Goal: Task Accomplishment & Management: Manage account settings

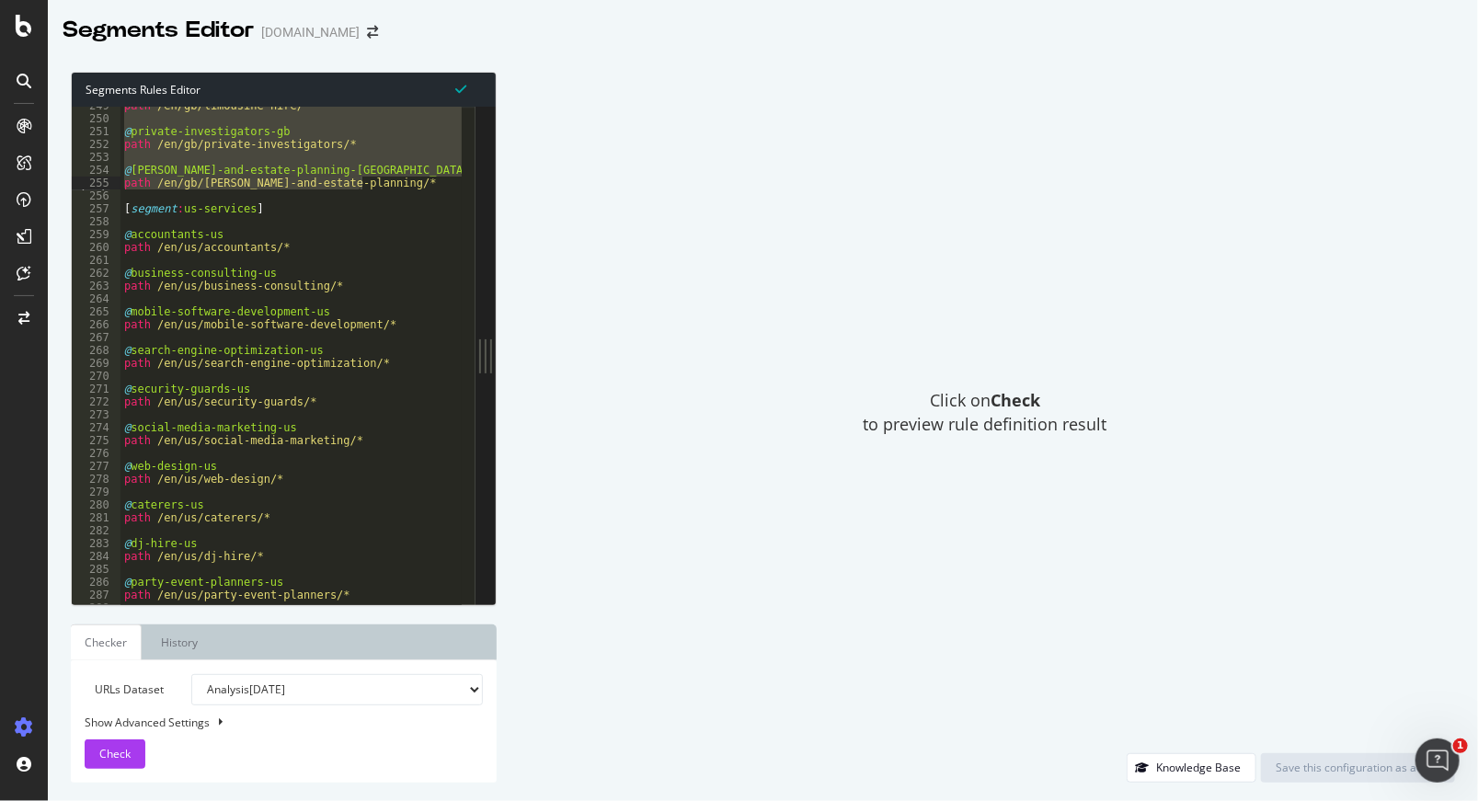
scroll to position [2009, 0]
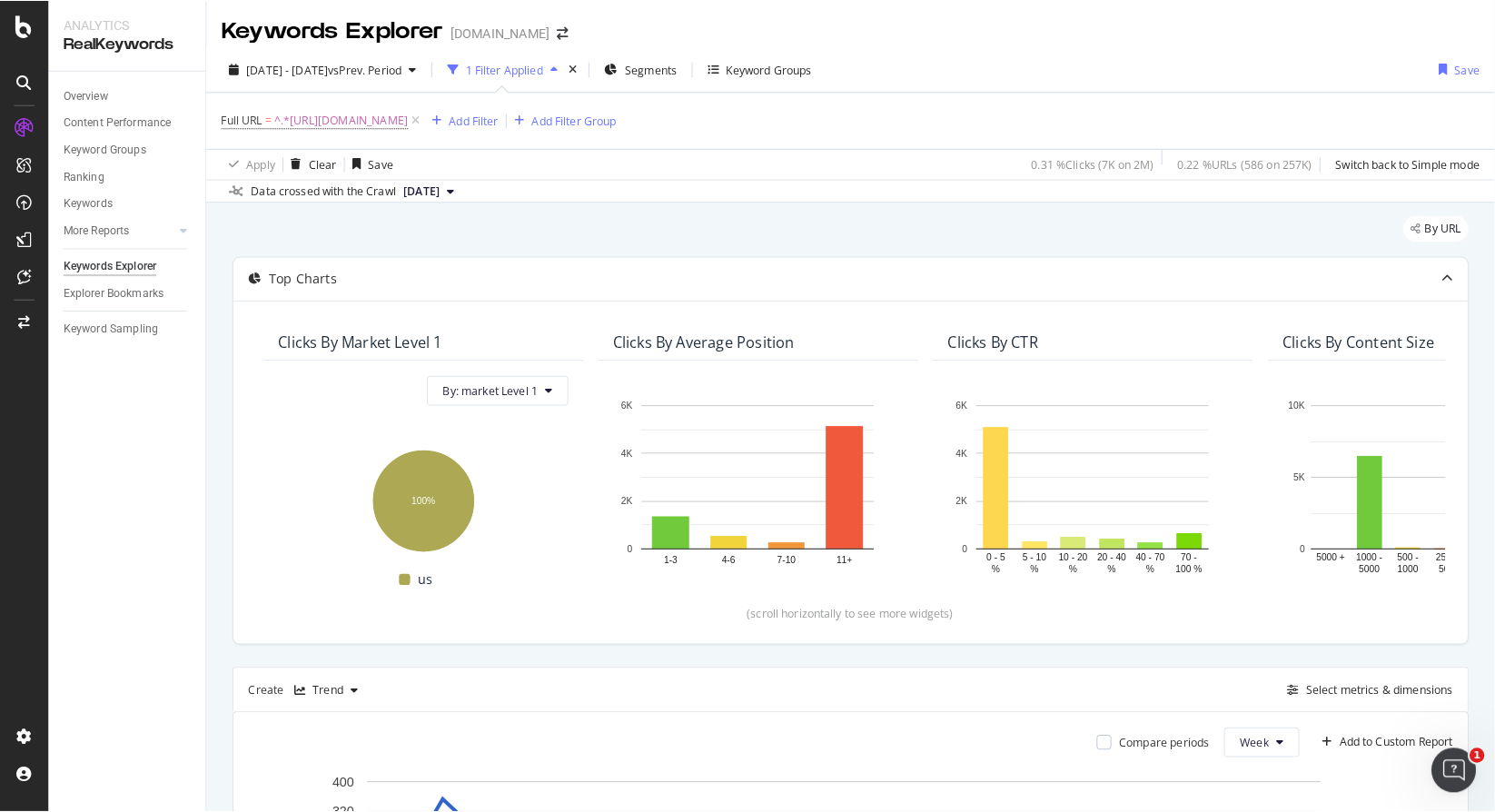
scroll to position [0, 2570]
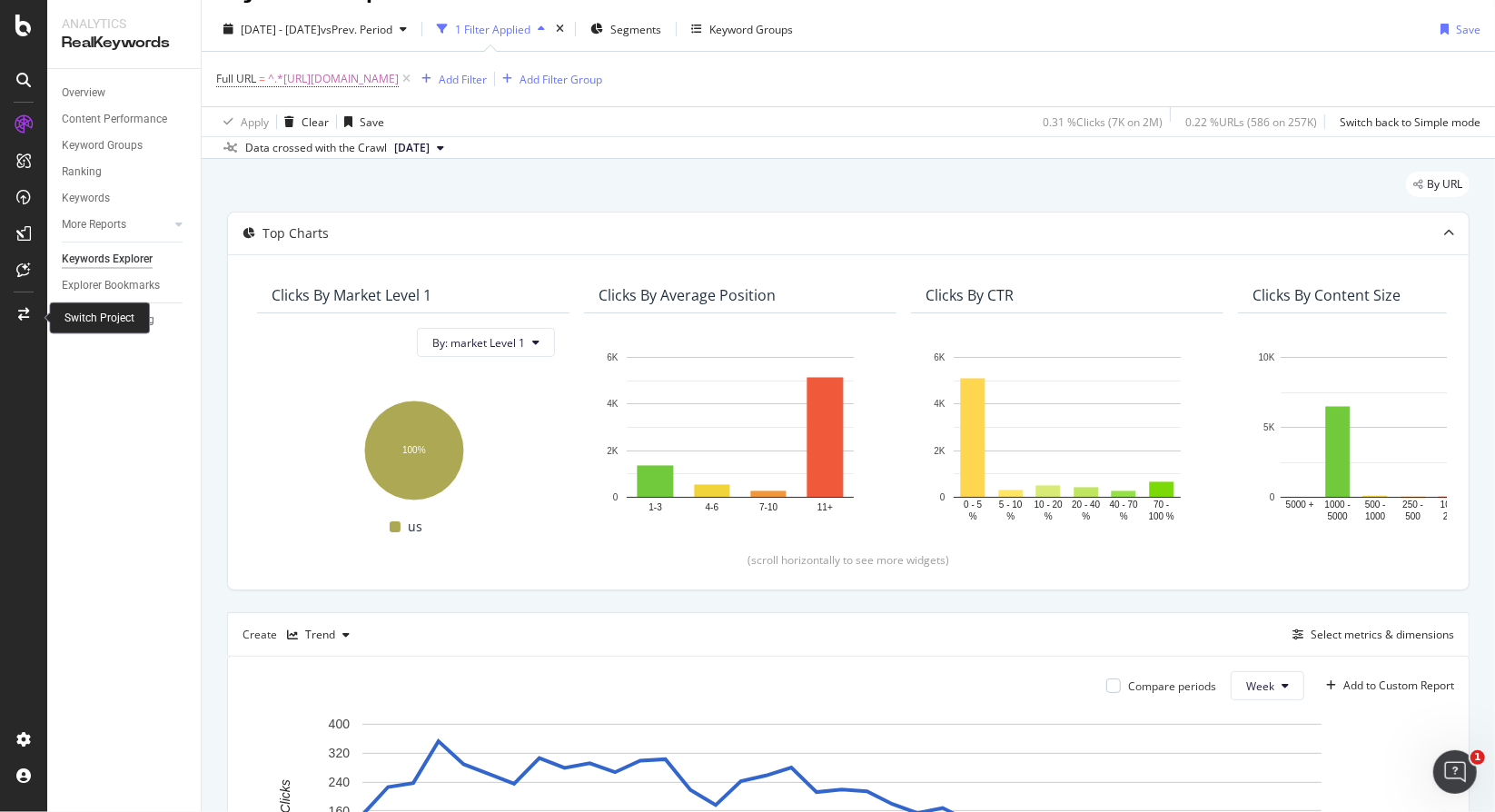
click at [26, 305] on div at bounding box center [24, 313] width 43 height 29
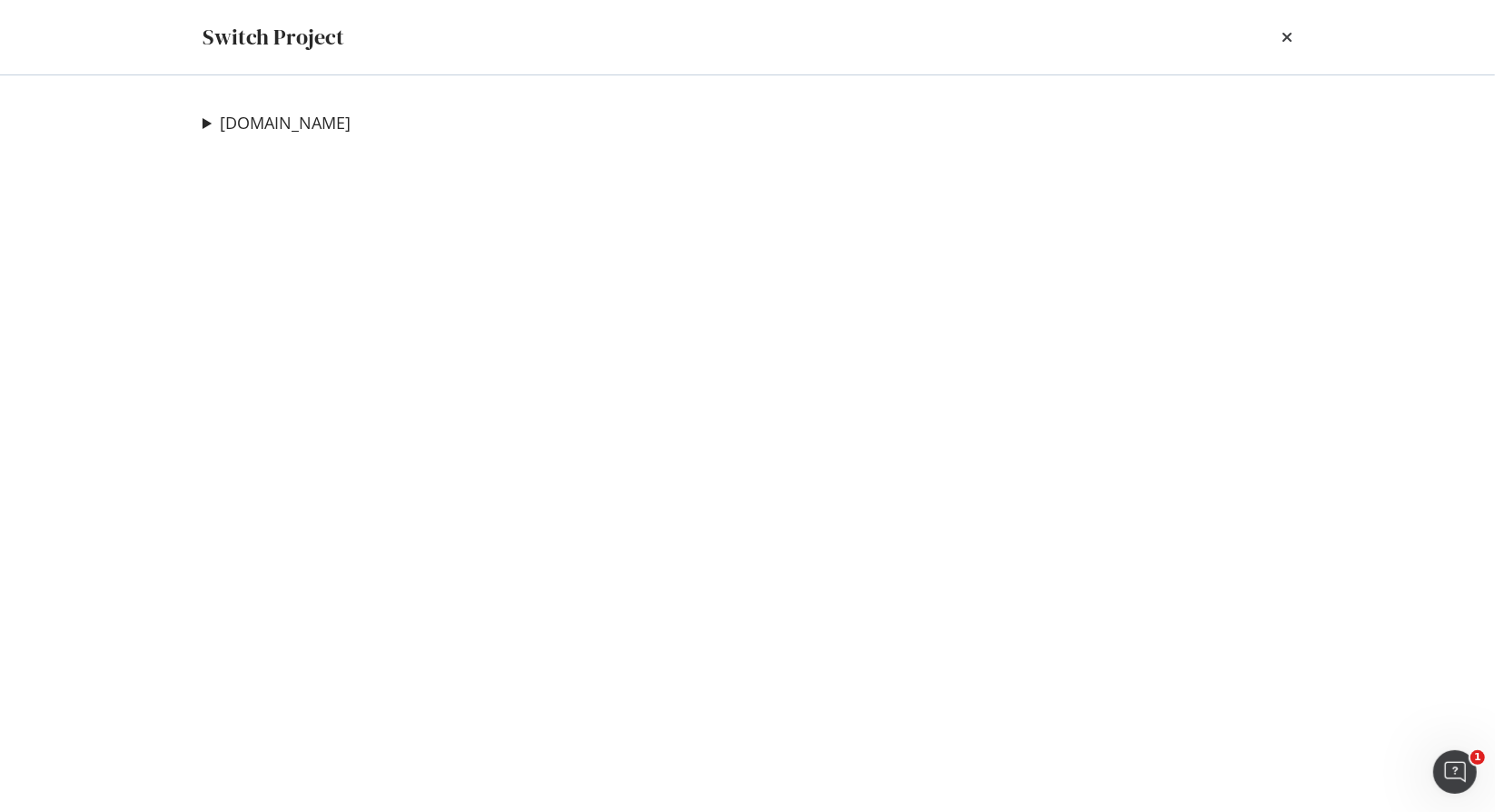
click at [1282, 38] on icon "times" at bounding box center [1287, 37] width 11 height 15
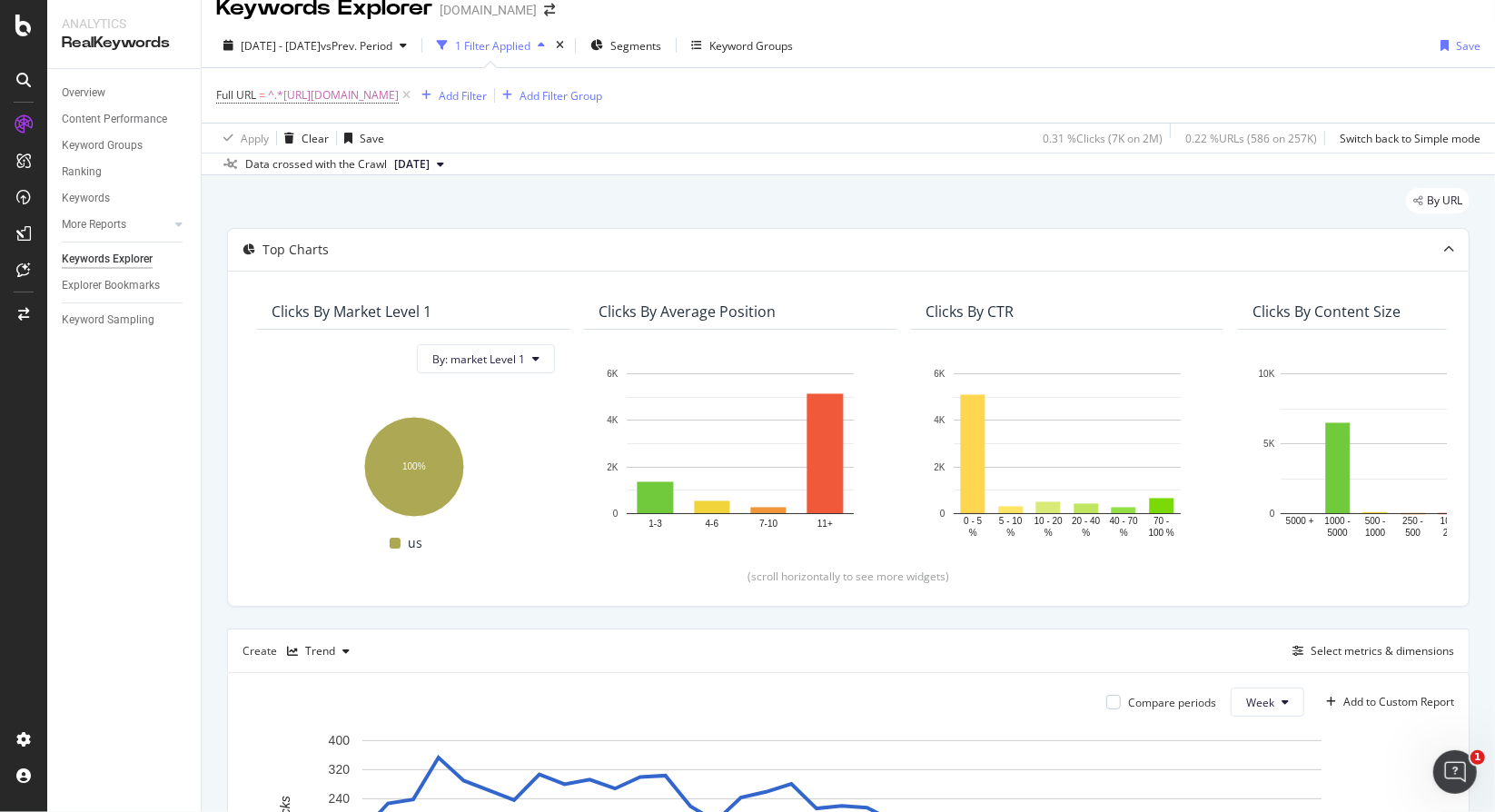
scroll to position [0, 0]
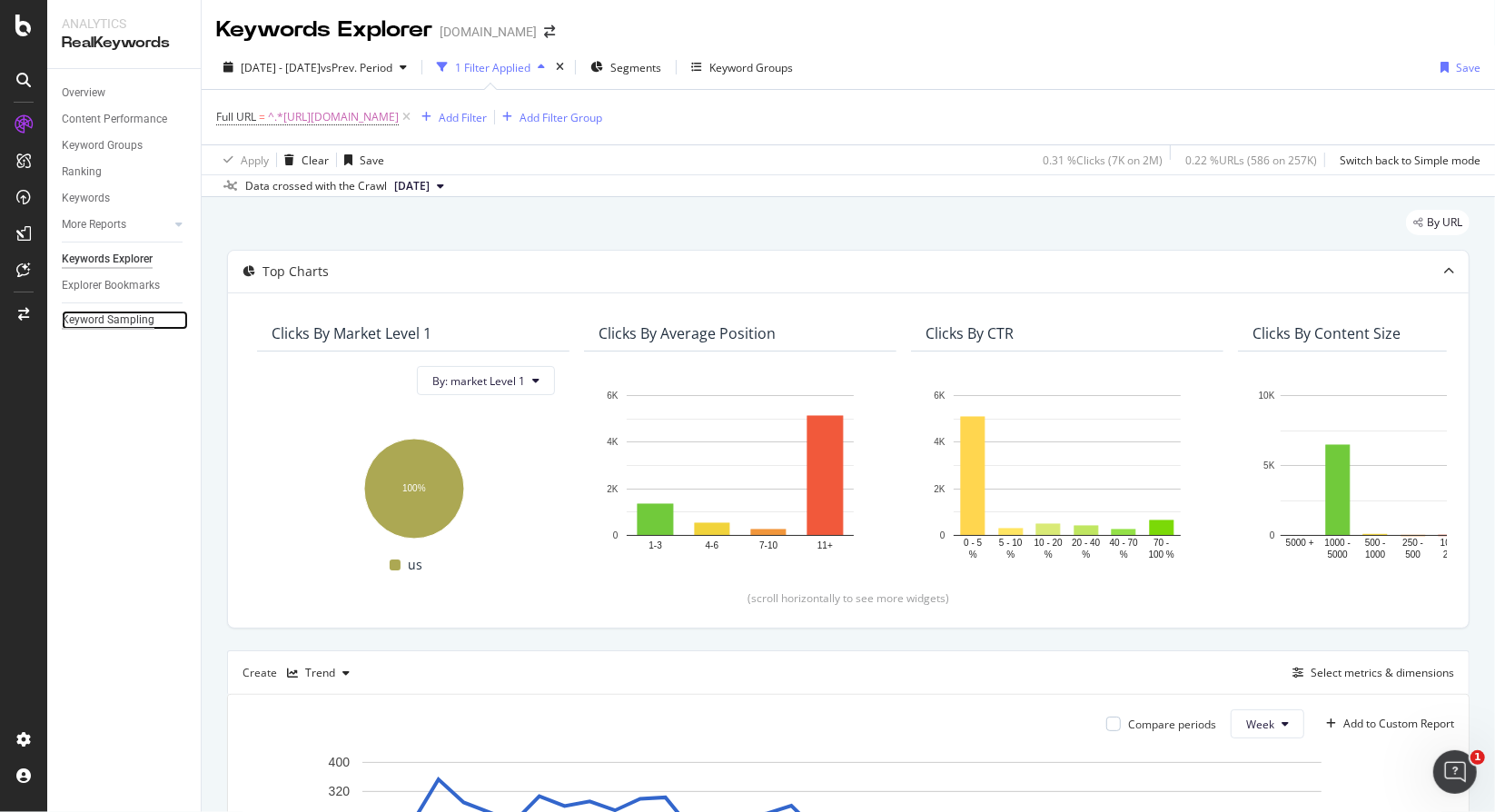
click at [136, 315] on div "Keyword Sampling" at bounding box center [109, 319] width 93 height 19
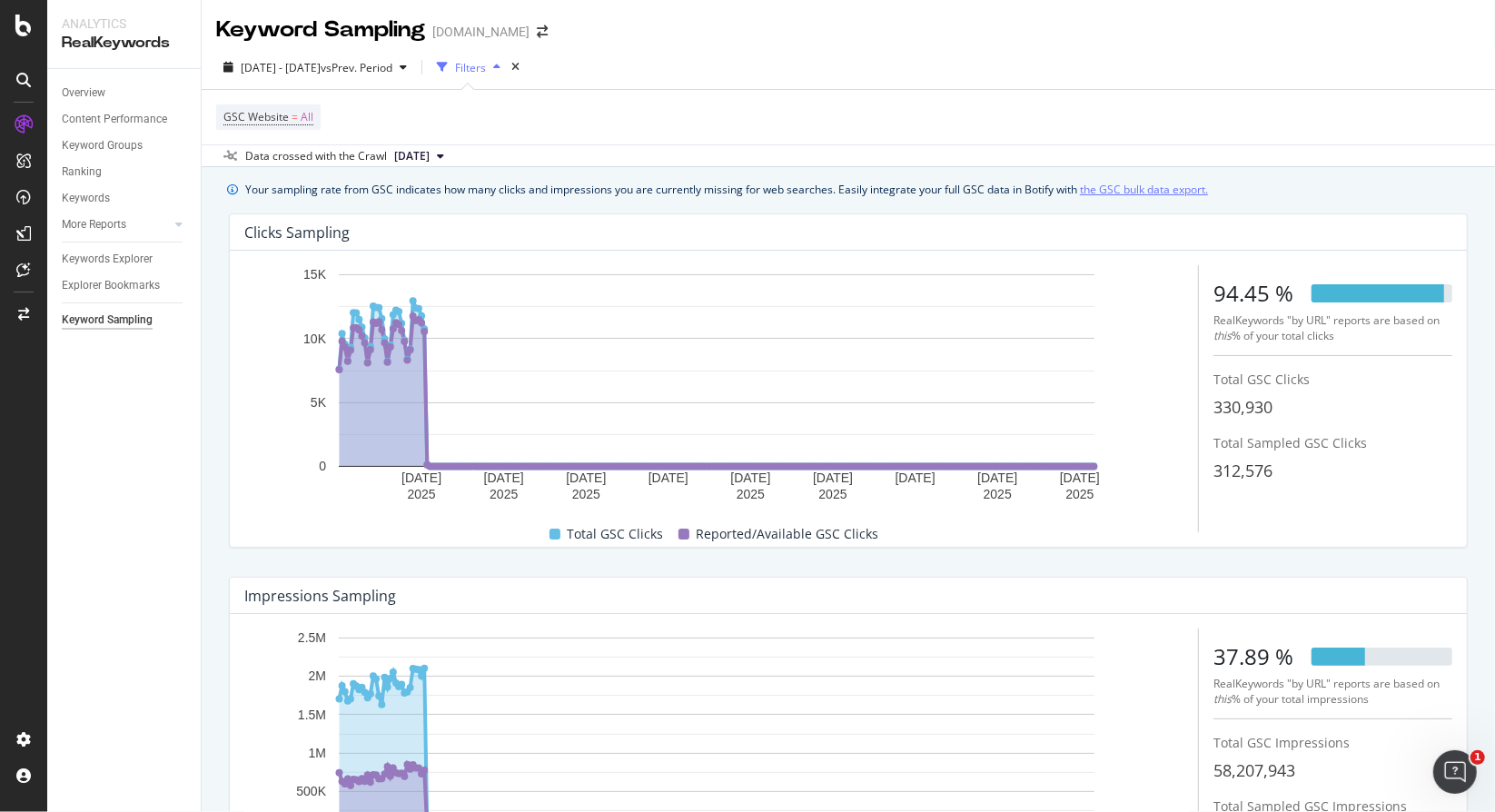
click at [1157, 192] on link "the GSC bulk data export." at bounding box center [1144, 189] width 128 height 19
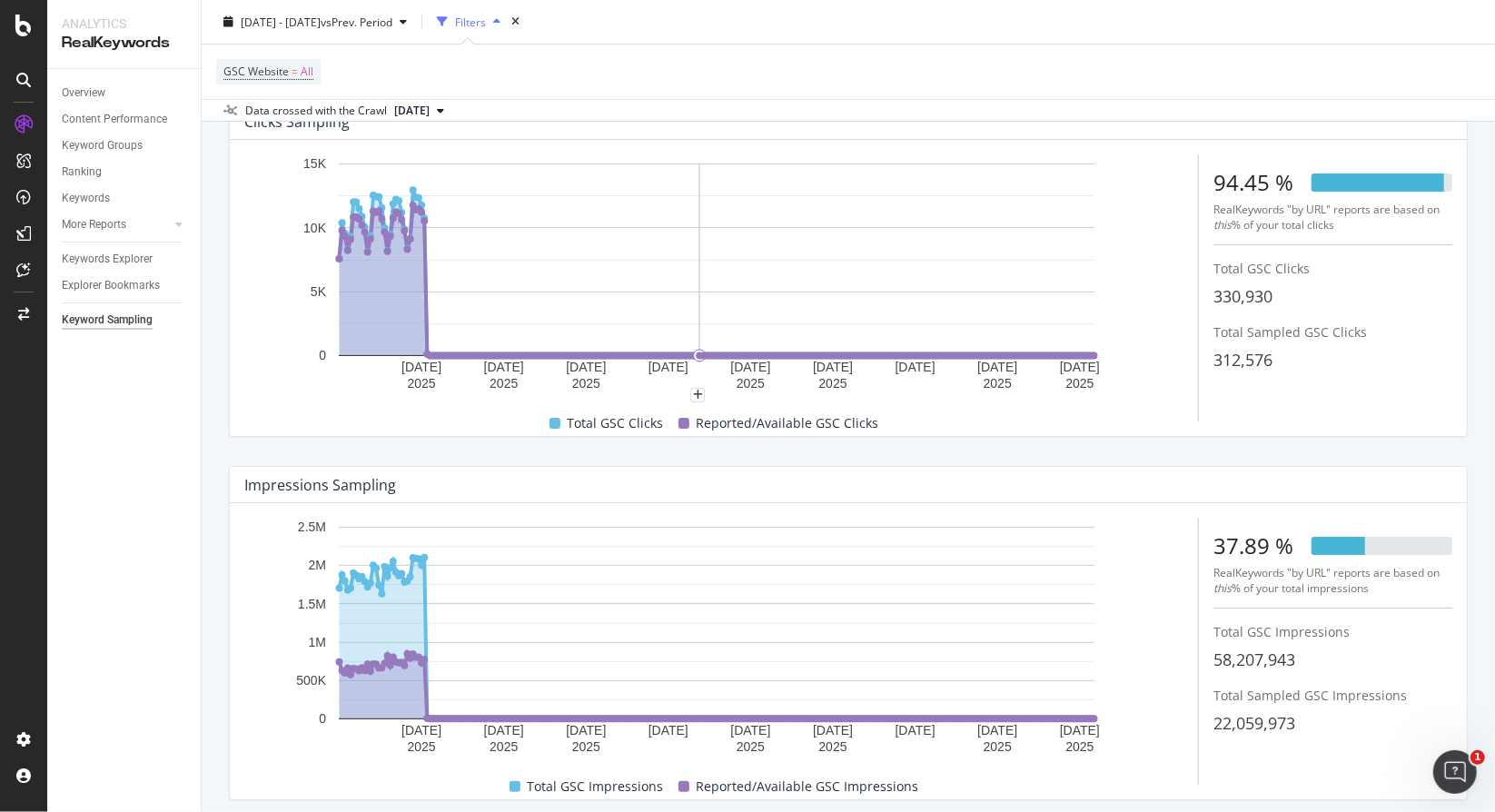
scroll to position [176, 0]
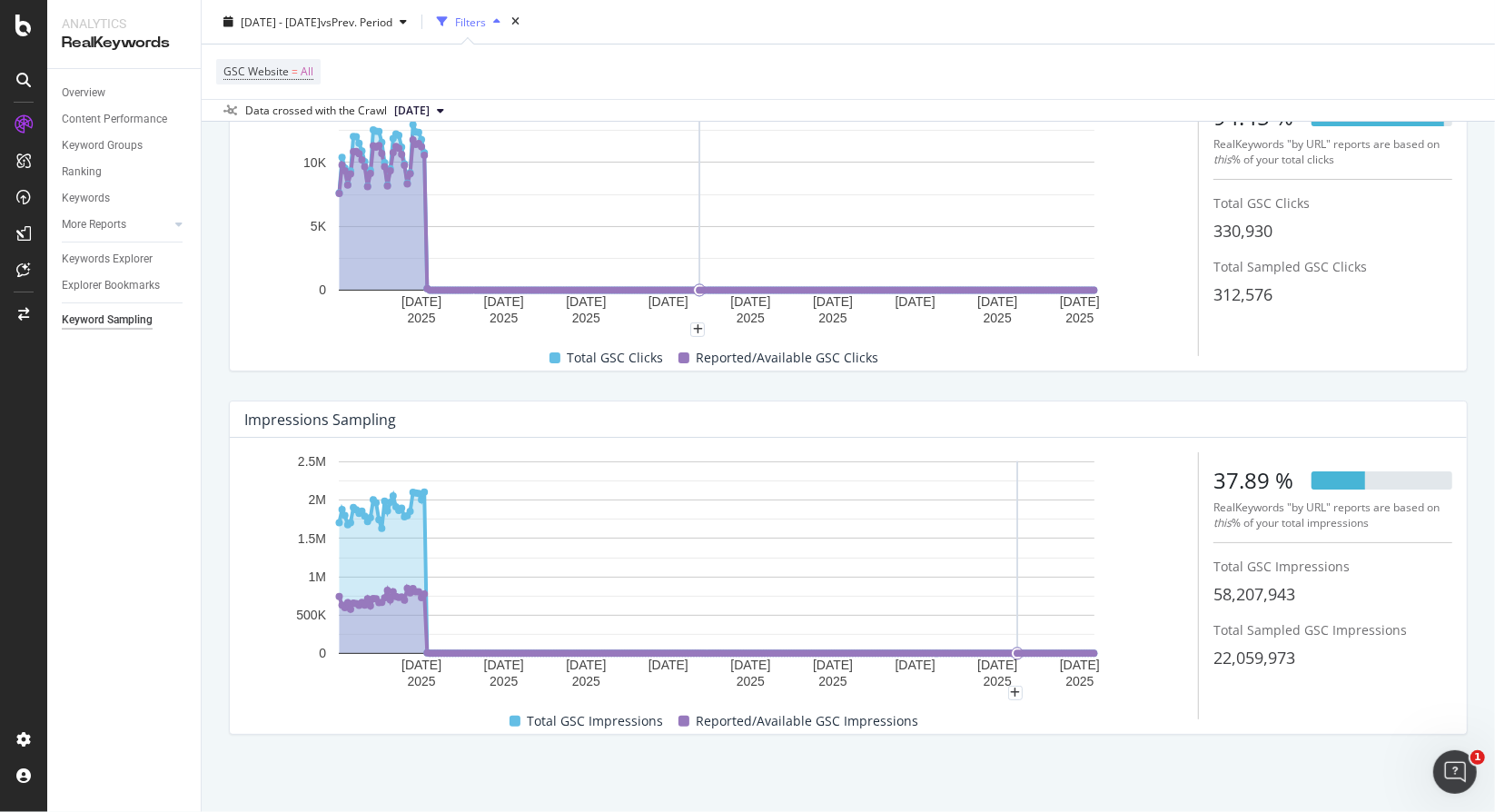
click at [1018, 659] on text "[DATE]" at bounding box center [997, 666] width 40 height 15
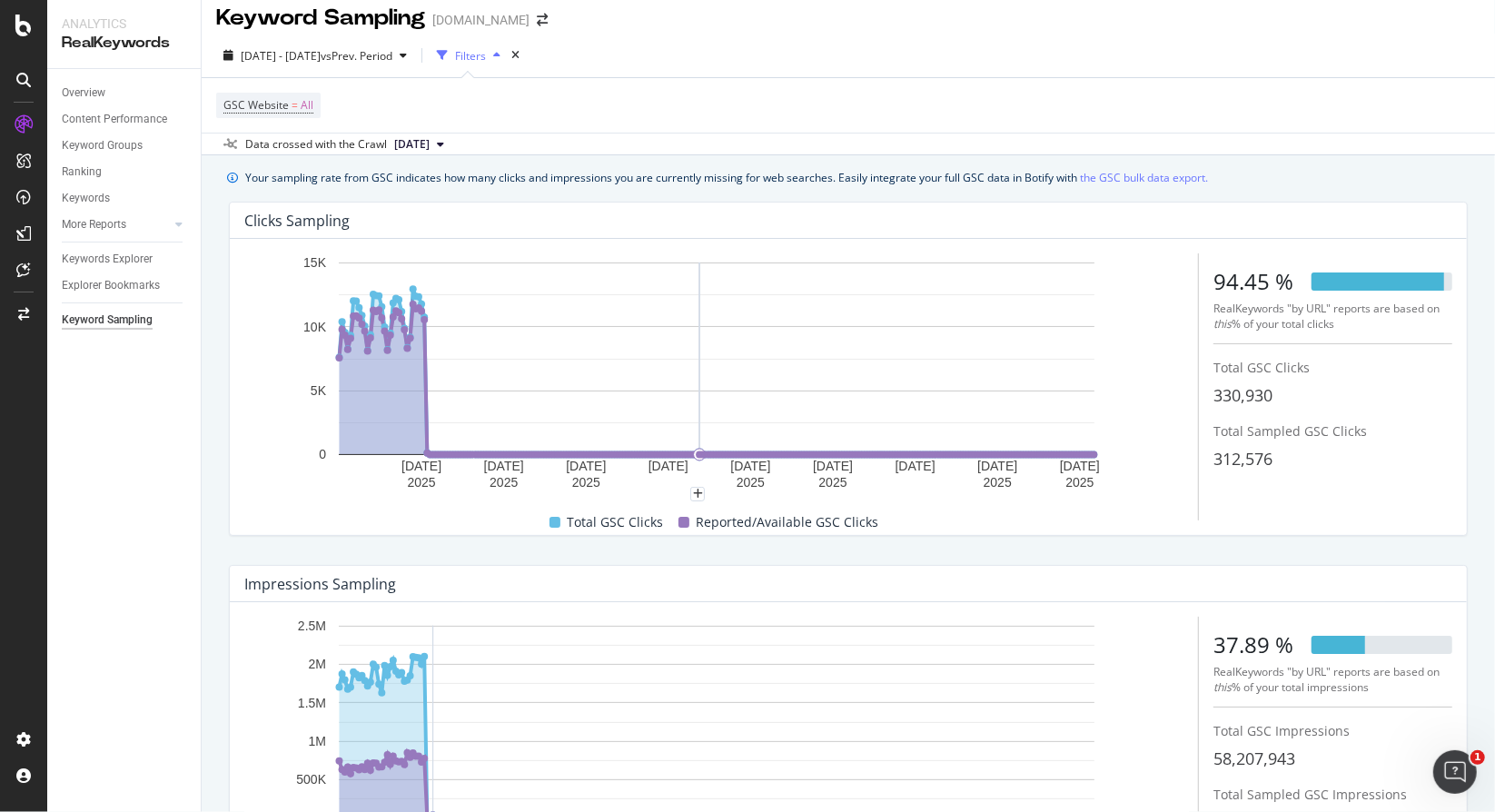
scroll to position [0, 0]
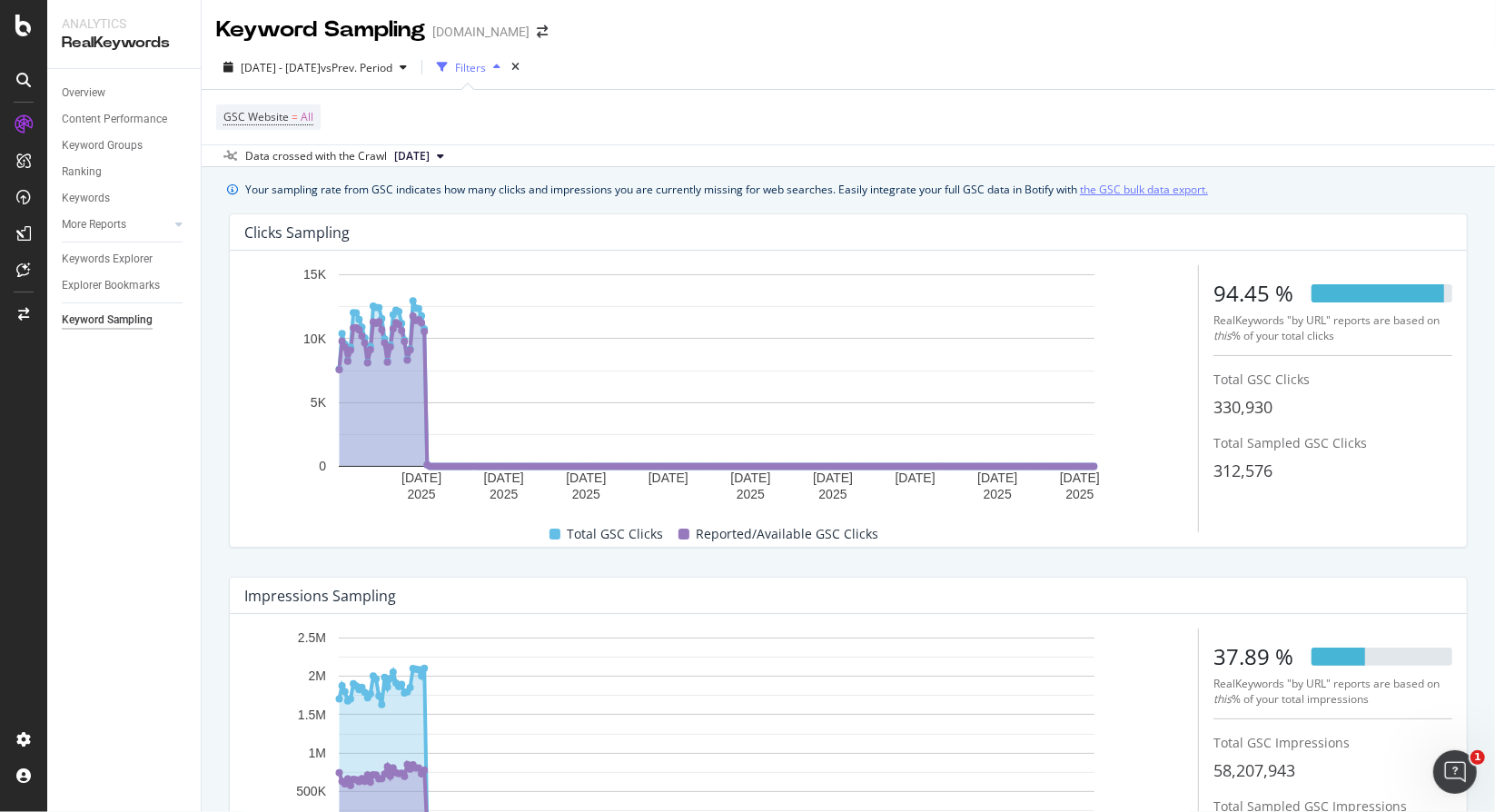
click at [1157, 187] on link "the GSC bulk data export." at bounding box center [1144, 189] width 128 height 19
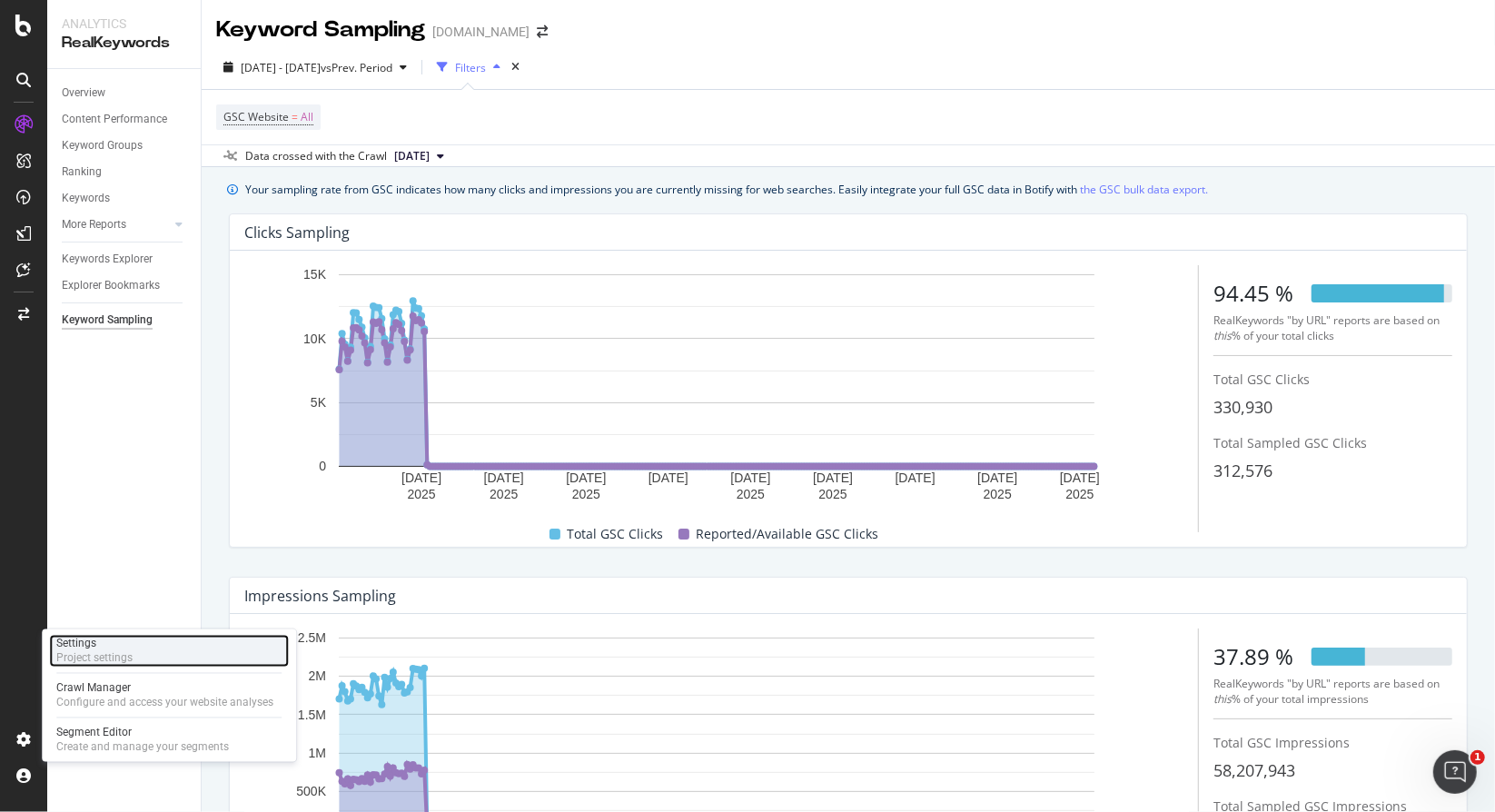
click at [102, 639] on div "Settings" at bounding box center [94, 644] width 76 height 15
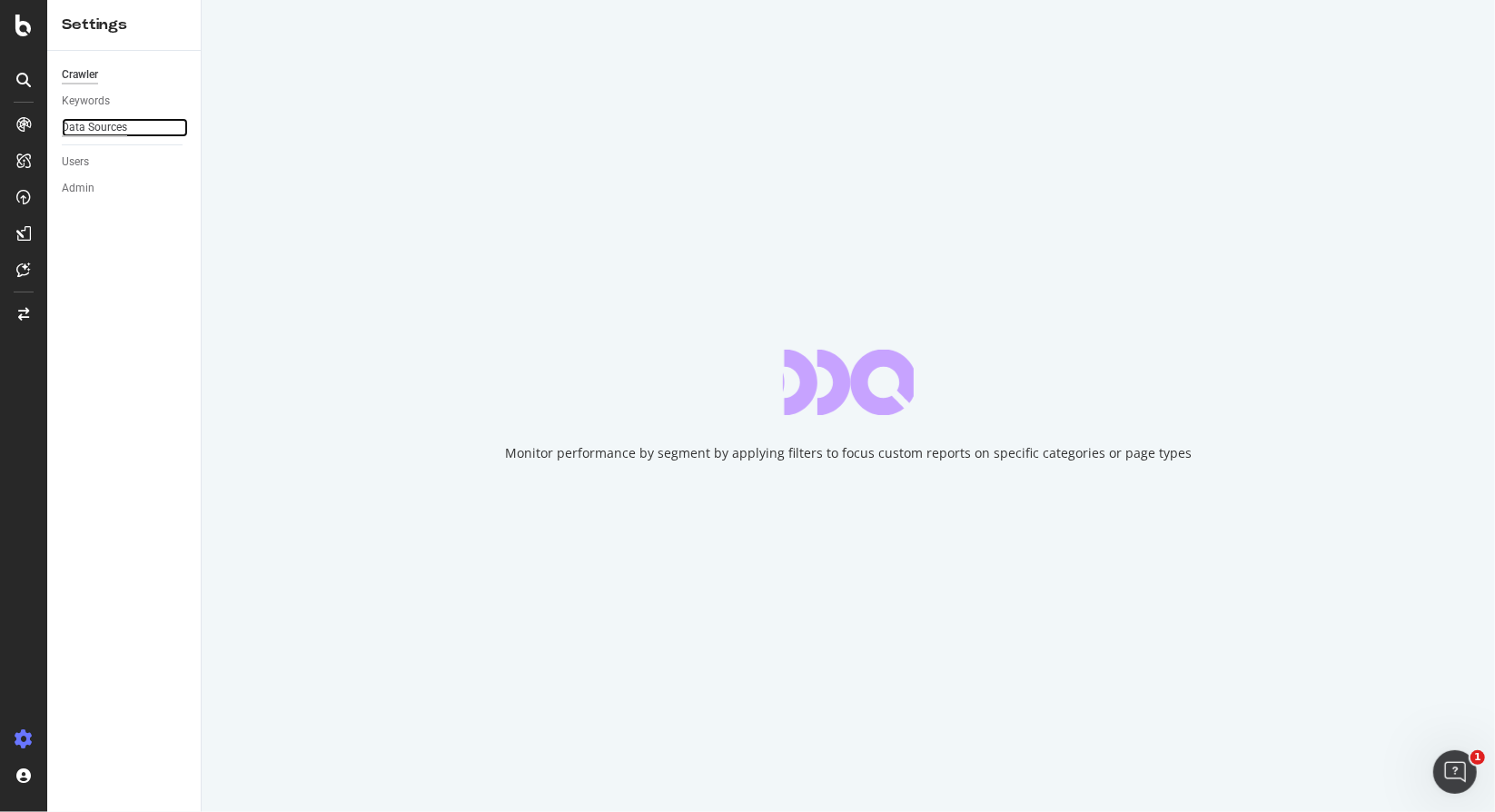
click at [125, 128] on div "Data Sources" at bounding box center [95, 127] width 65 height 19
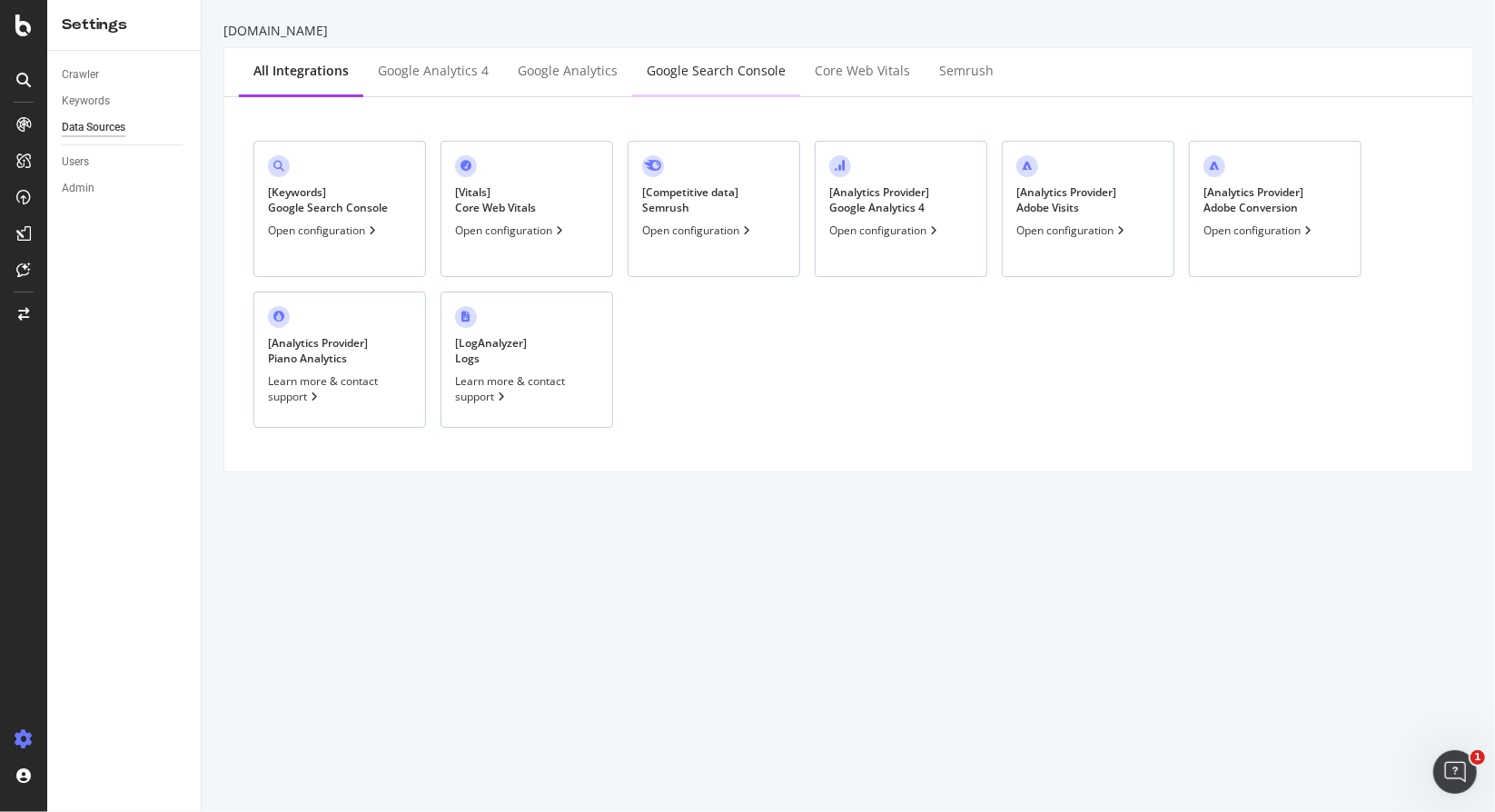
click at [685, 86] on div "Google Search Console" at bounding box center [716, 72] width 168 height 50
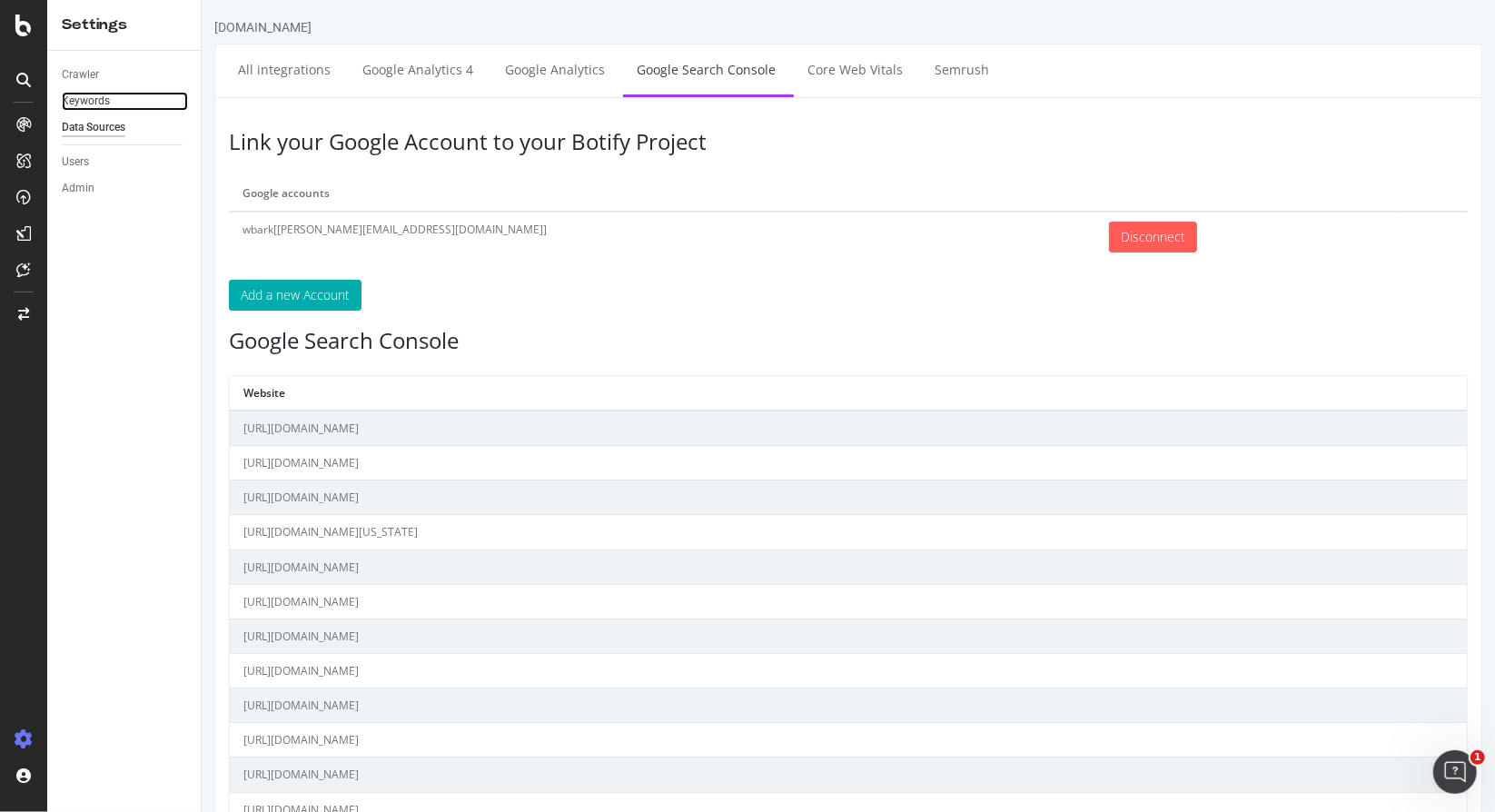
click at [129, 94] on link "Keywords" at bounding box center [125, 101] width 126 height 19
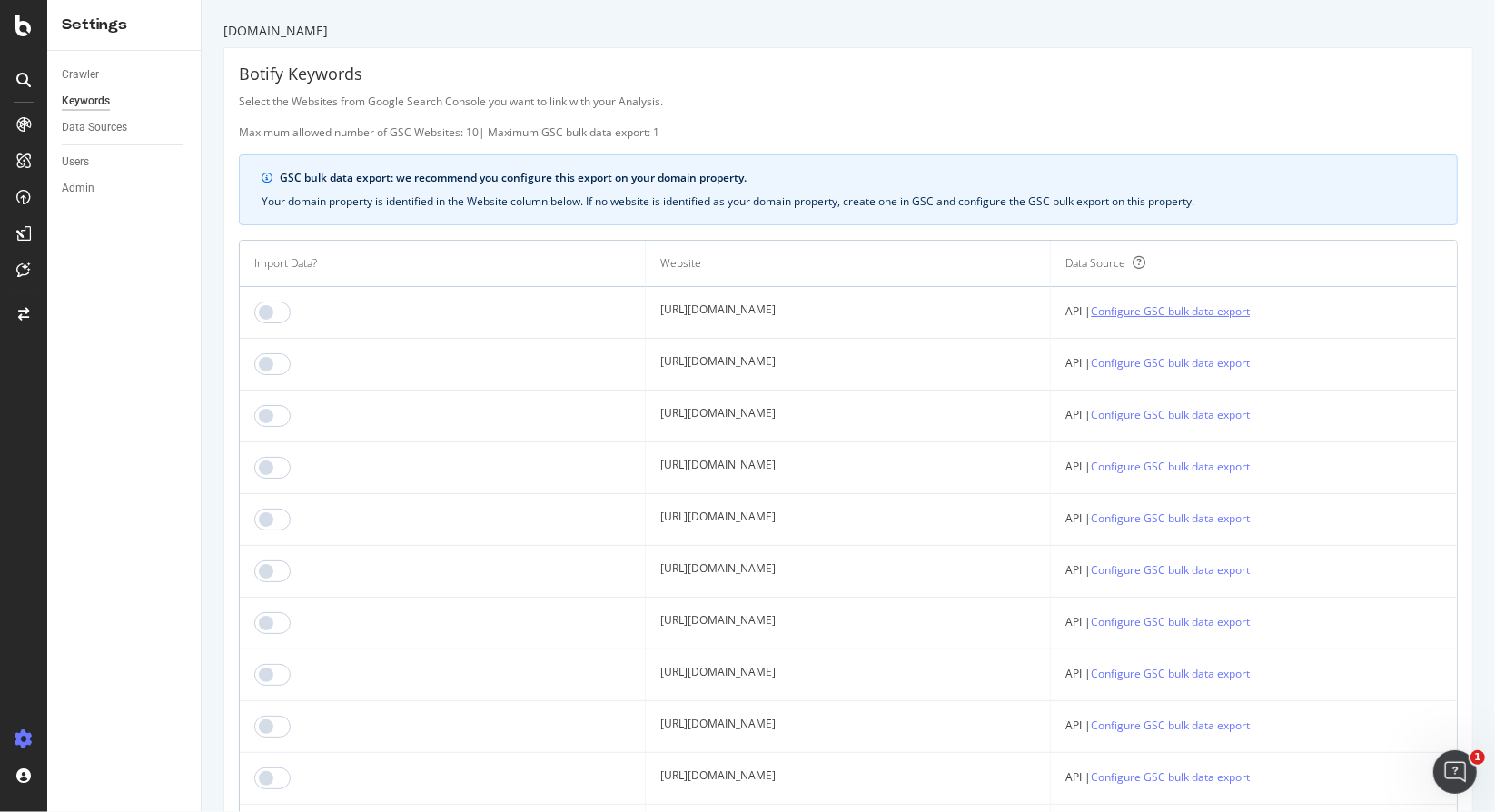
click at [1250, 316] on link "Configure GSC bulk data export" at bounding box center [1170, 310] width 159 height 19
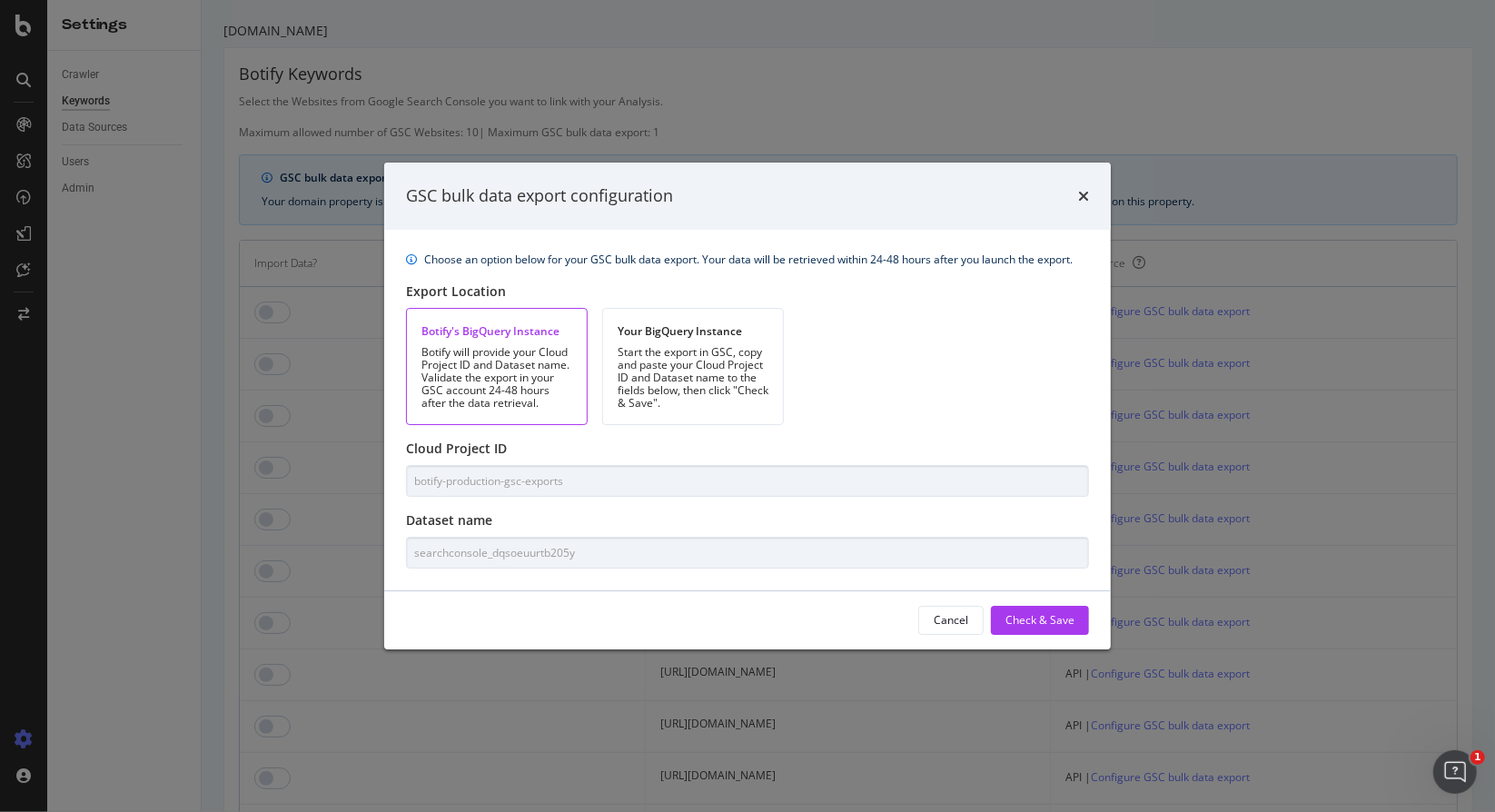
click at [531, 359] on div "Botify will provide your Cloud Project ID and Dataset name. Validate the export…" at bounding box center [497, 377] width 151 height 63
click at [392, 564] on div "Choose an option below for your GSC bulk data export. Your data will be retriev…" at bounding box center [748, 410] width 727 height 361
drag, startPoint x: 518, startPoint y: 449, endPoint x: 389, endPoint y: 457, distance: 129.2
click at [389, 457] on div "Choose an option below for your GSC bulk data export. Your data will be retriev…" at bounding box center [748, 410] width 727 height 361
copy label "Cloud Project ID"
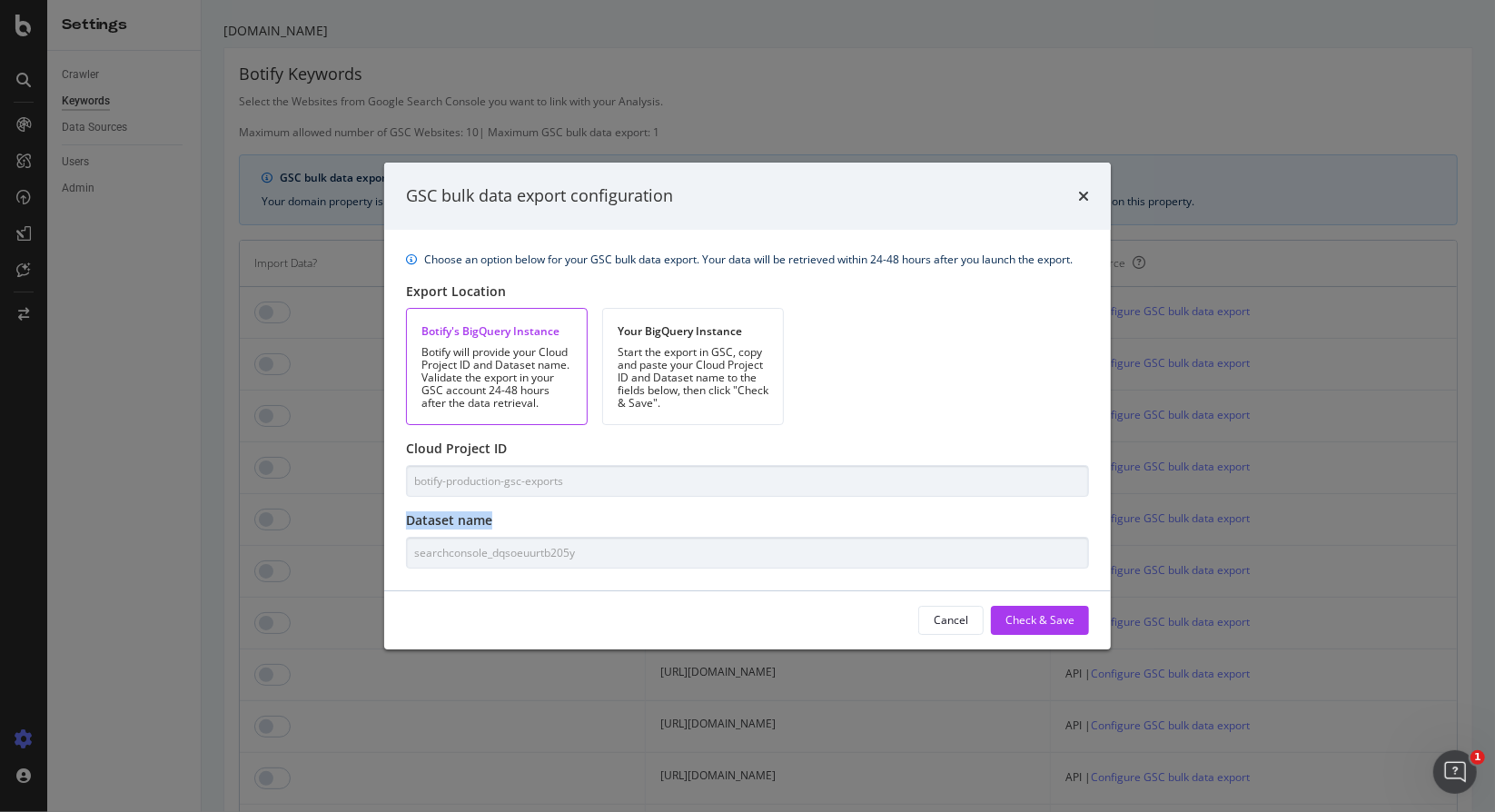
drag, startPoint x: 501, startPoint y: 525, endPoint x: 406, endPoint y: 516, distance: 95.4
click at [406, 516] on div "Choose an option below for your GSC bulk data export. Your data will be retriev…" at bounding box center [748, 410] width 727 height 361
copy label "Dataset name"
click at [826, 626] on div "Cancel Check & Save" at bounding box center [747, 619] width 683 height 29
click at [515, 197] on div "GSC bulk data export configuration" at bounding box center [540, 197] width 267 height 24
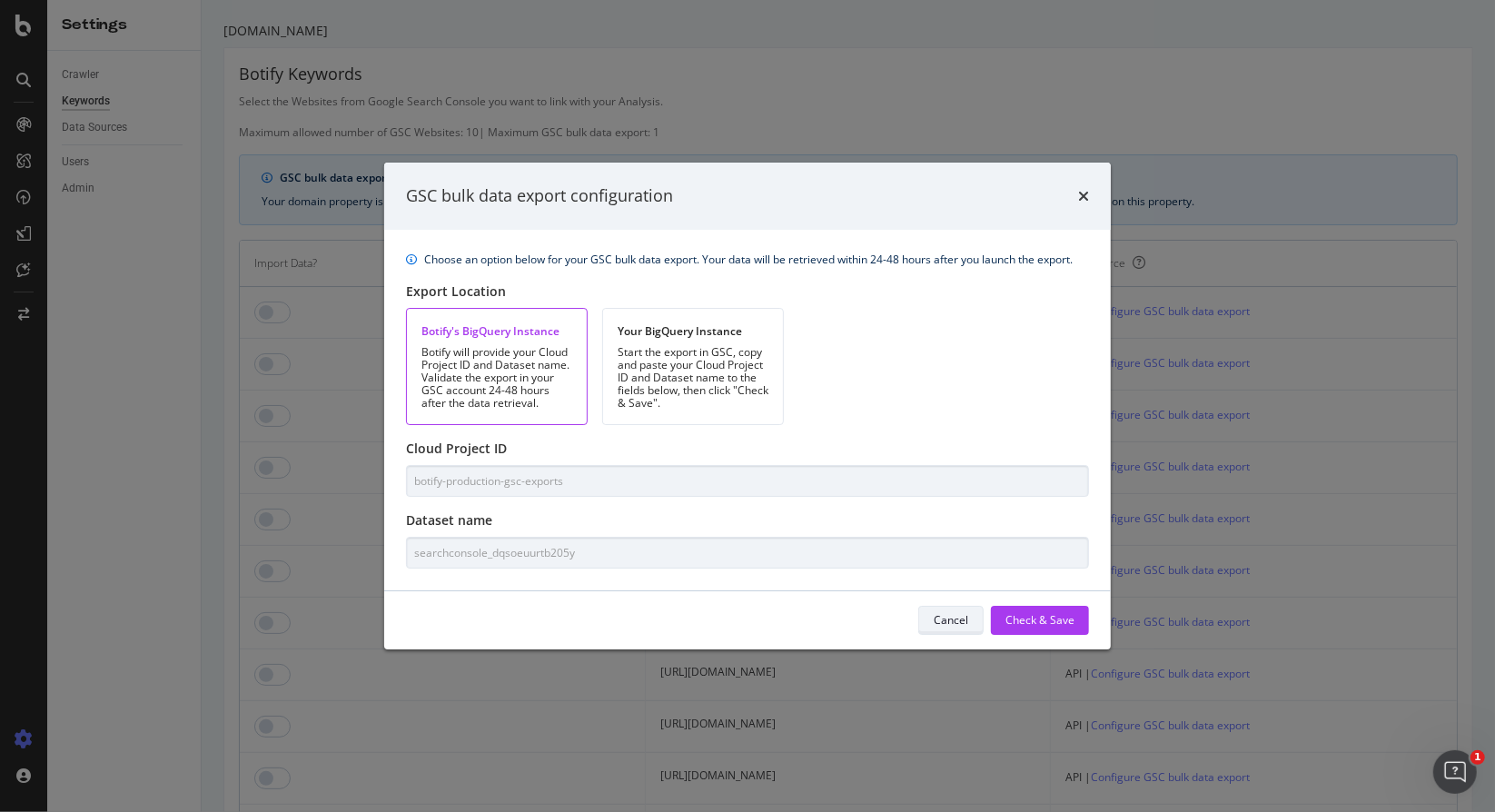
click at [948, 608] on div "Cancel" at bounding box center [951, 620] width 35 height 26
click at [943, 614] on td "[URL][DOMAIN_NAME]" at bounding box center [849, 623] width 406 height 51
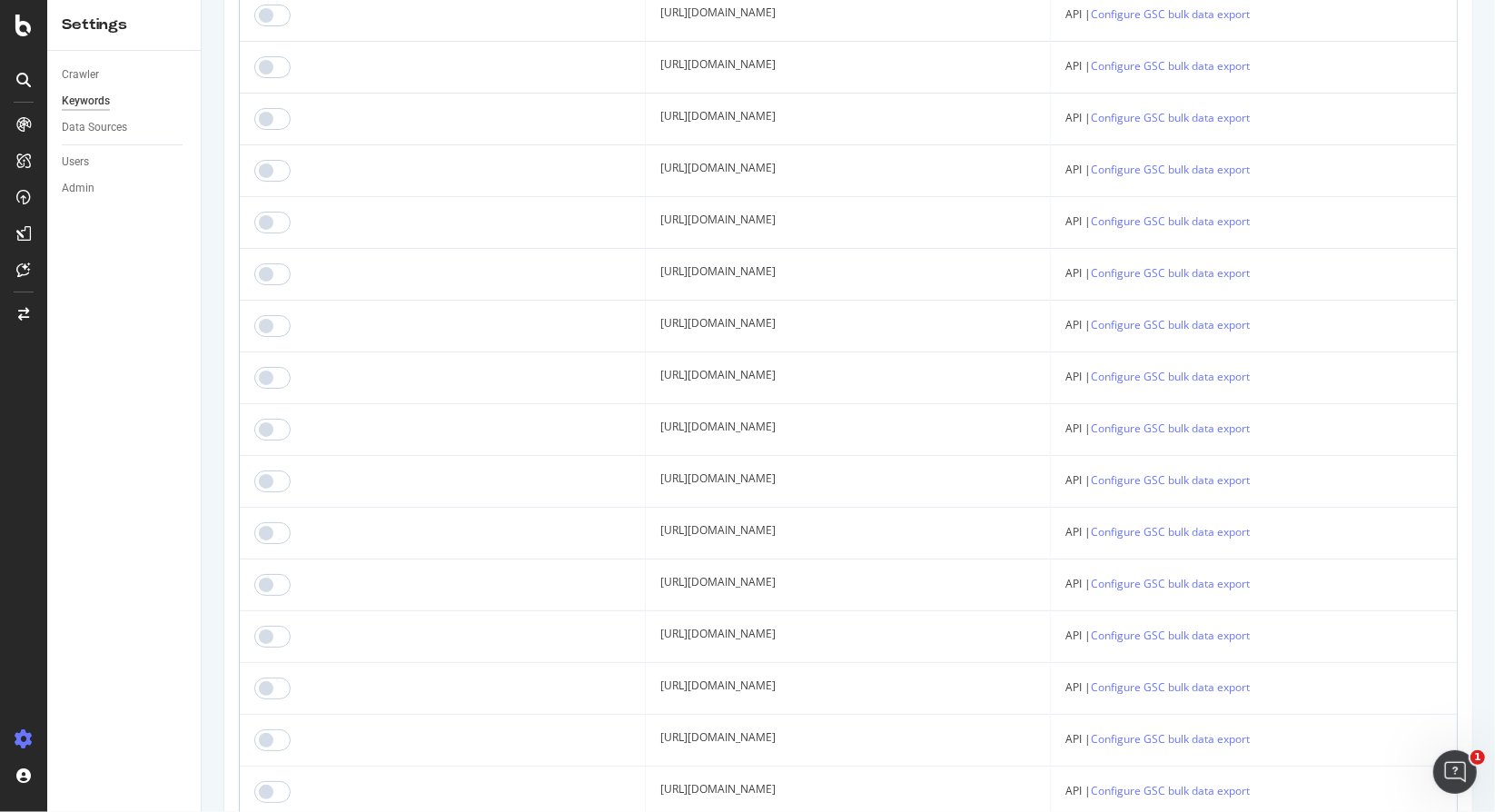
scroll to position [47684, 0]
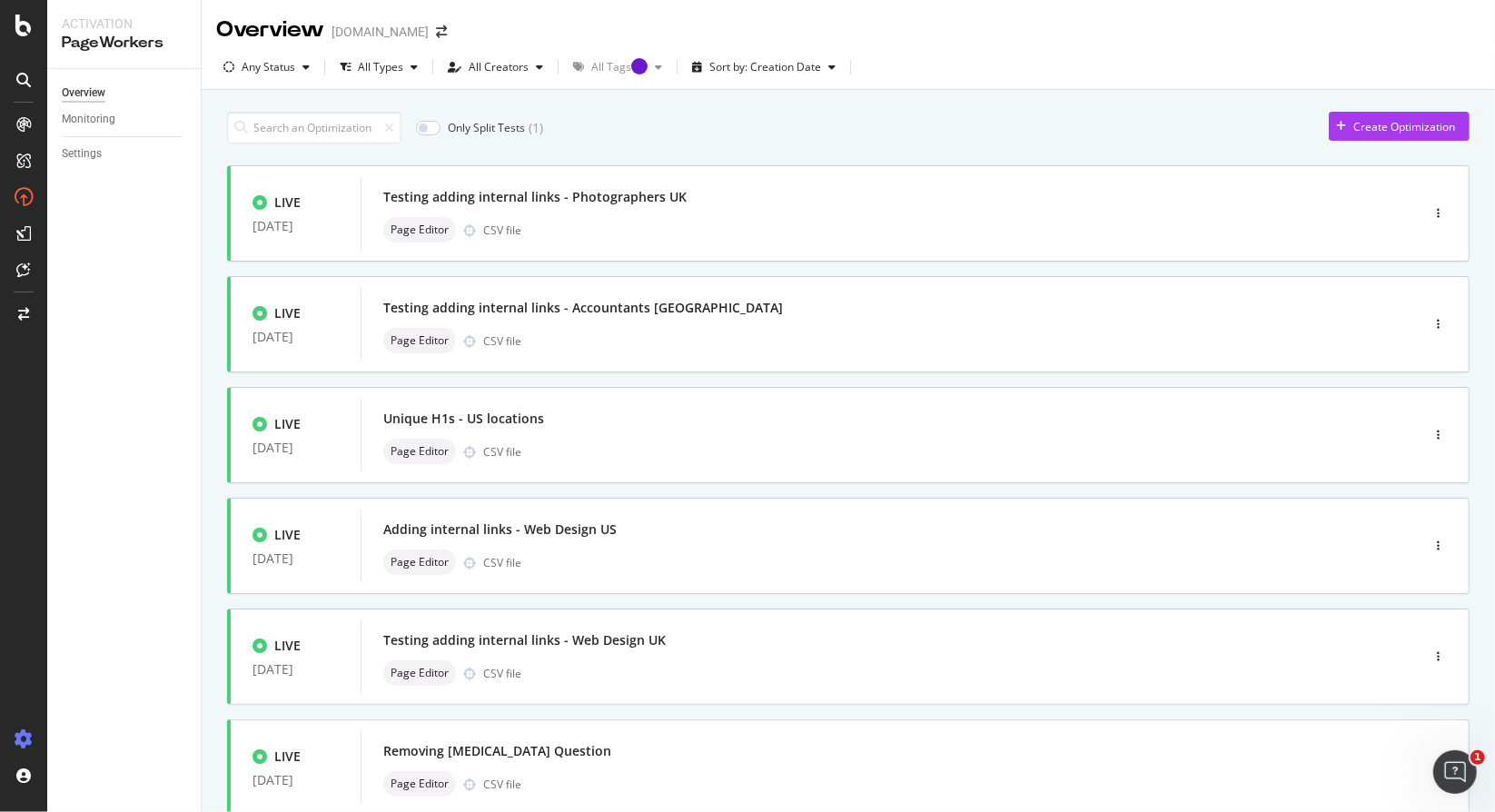
click at [29, 746] on icon at bounding box center [24, 739] width 18 height 18
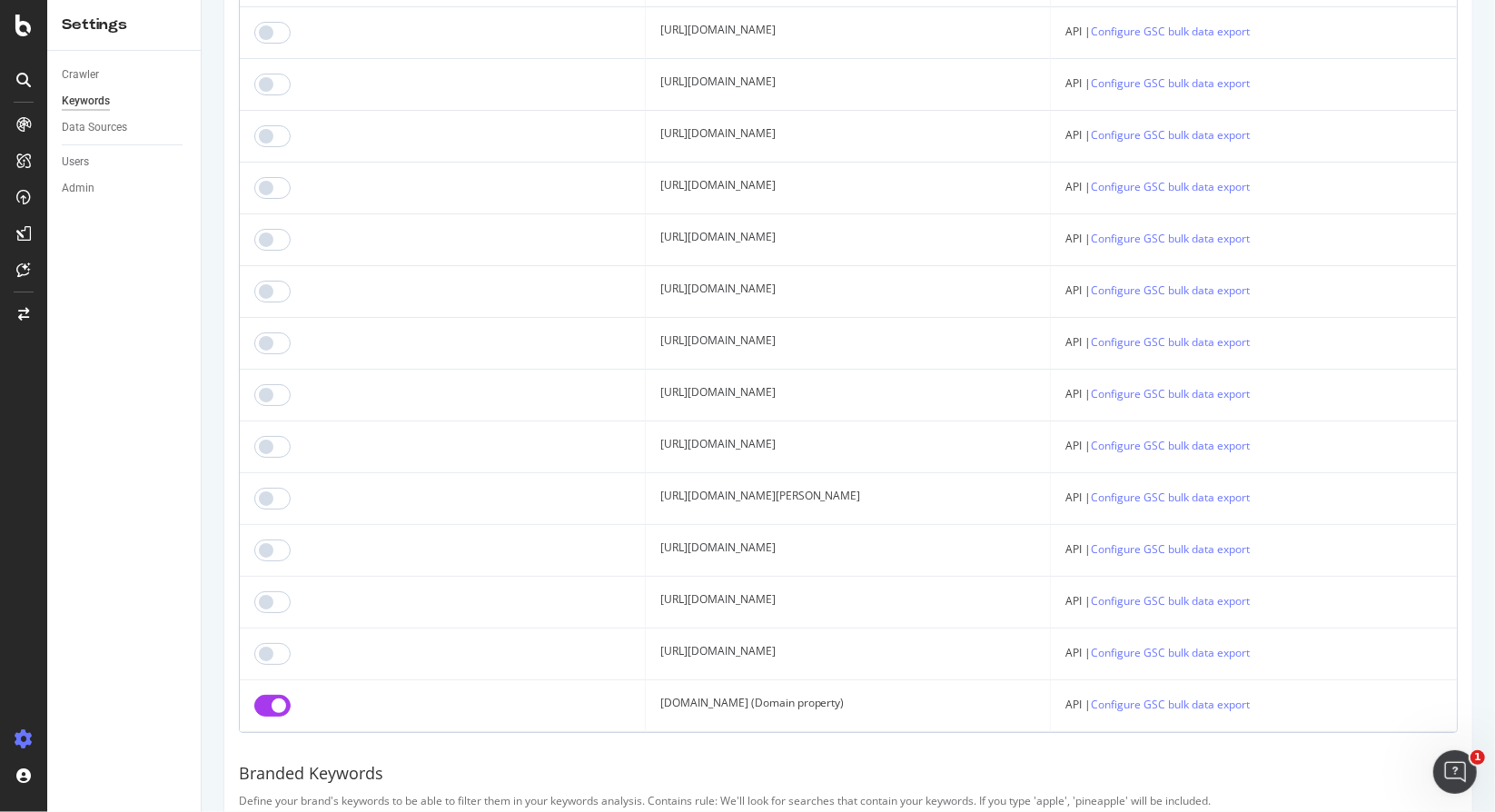
scroll to position [47502, 0]
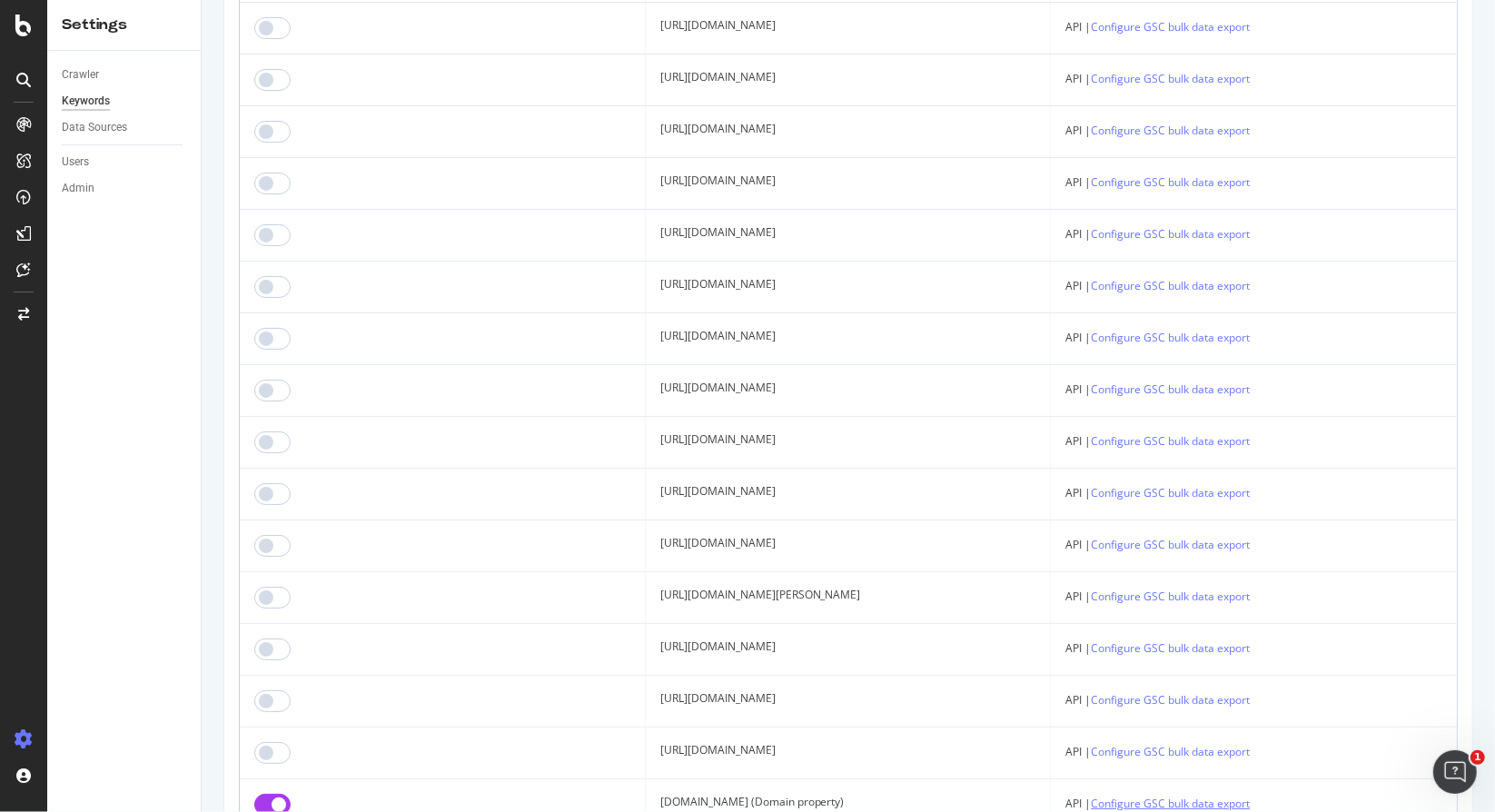
click at [1250, 794] on link "Configure GSC bulk data export" at bounding box center [1170, 803] width 159 height 19
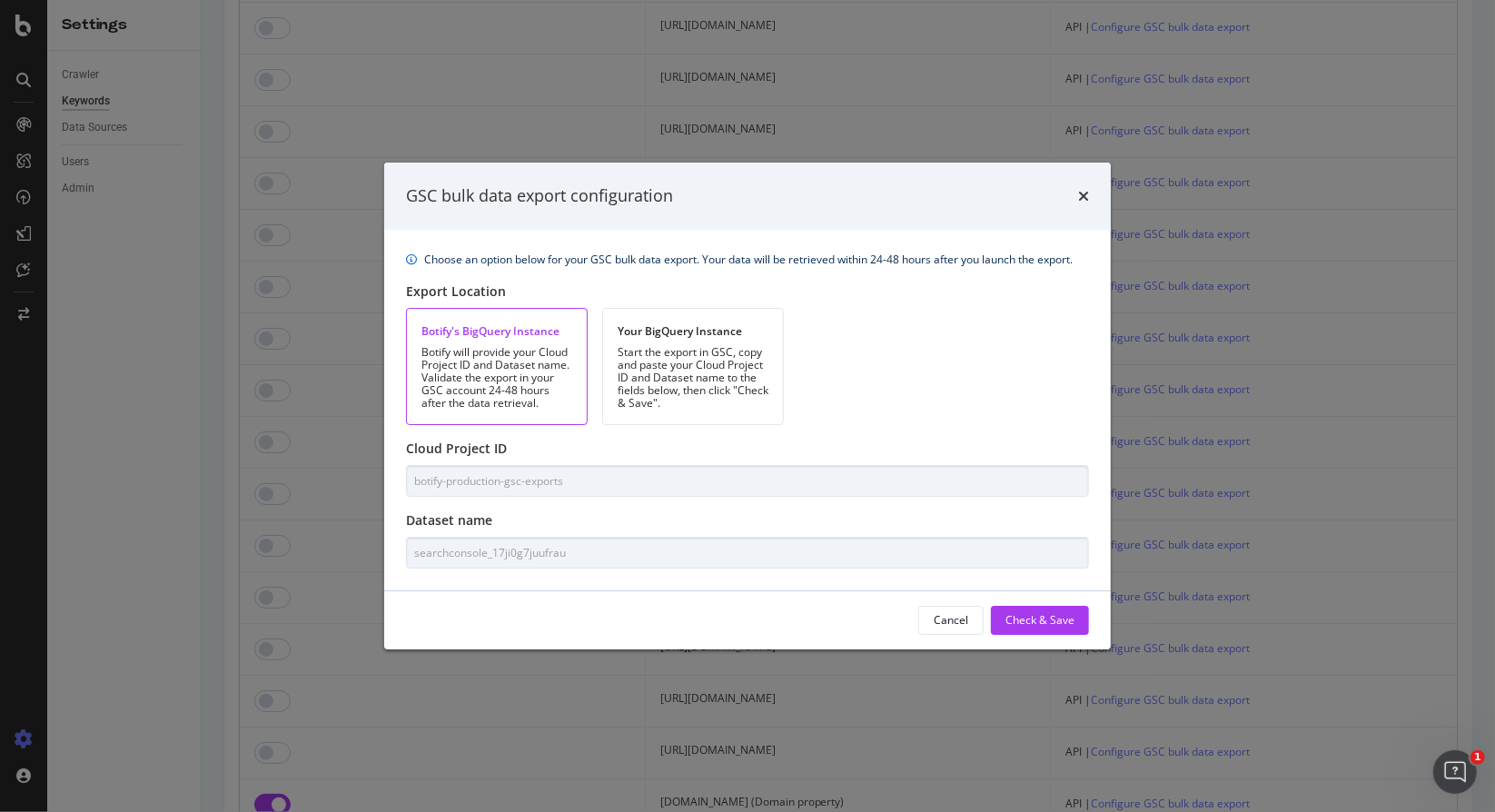
click at [392, 491] on div "Choose an option below for your GSC bulk data export. Your data will be retriev…" at bounding box center [748, 410] width 727 height 361
click at [695, 503] on div "Choose an option below for your GSC bulk data export. Your data will be retriev…" at bounding box center [748, 410] width 727 height 361
click at [373, 485] on div "GSC bulk data export configuration Choose an option below for your GSC bulk dat…" at bounding box center [747, 406] width 1495 height 812
click at [556, 569] on div "Choose an option below for your GSC bulk data export. Your data will be retriev…" at bounding box center [748, 410] width 727 height 361
click at [396, 548] on div "Choose an option below for your GSC bulk data export. Your data will be retriev…" at bounding box center [748, 410] width 727 height 361
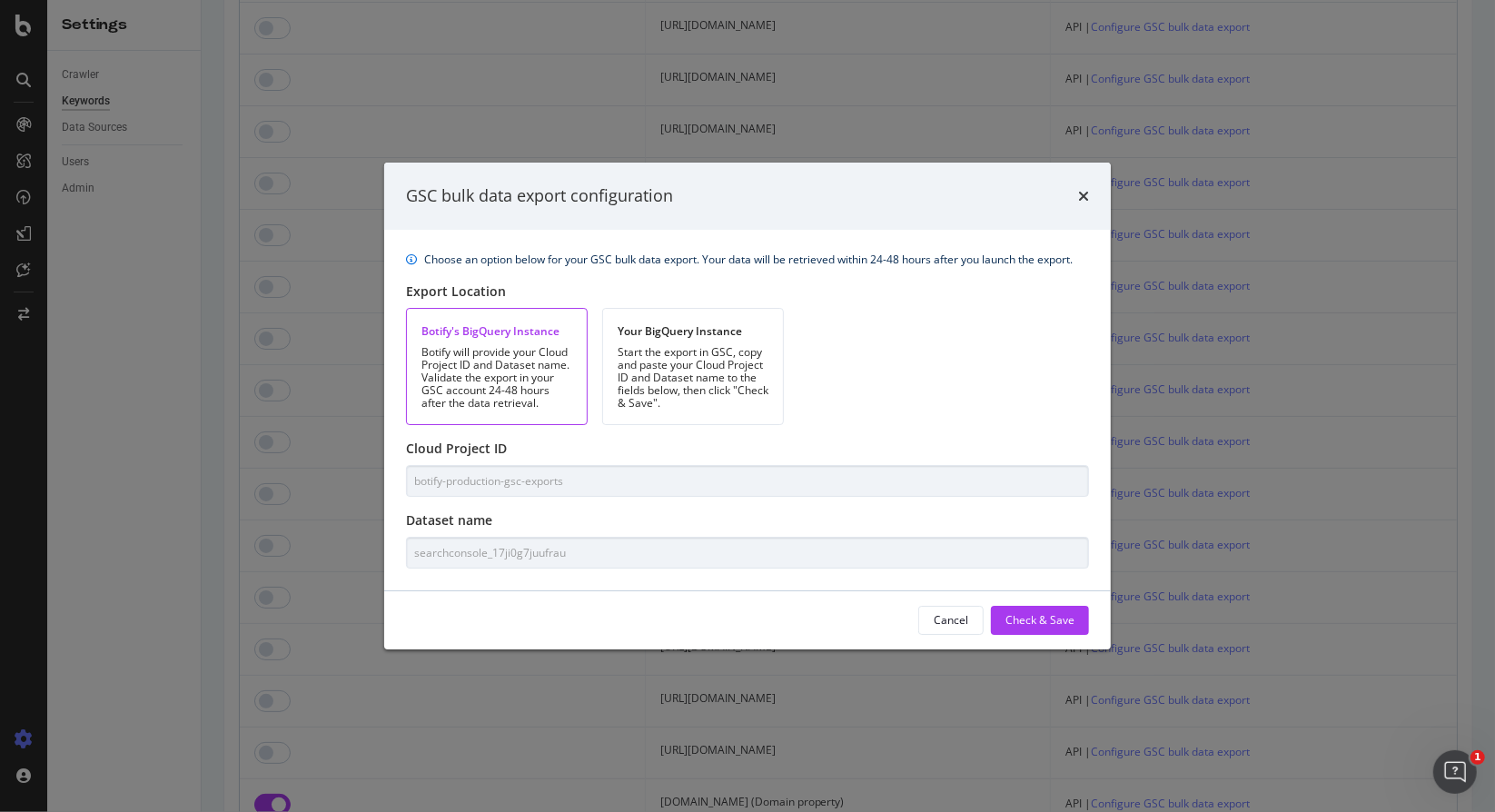
click at [738, 615] on div "Cancel Check & Save" at bounding box center [747, 619] width 683 height 29
click at [931, 617] on button "Cancel" at bounding box center [952, 619] width 65 height 29
